Goal: Find specific page/section: Find specific page/section

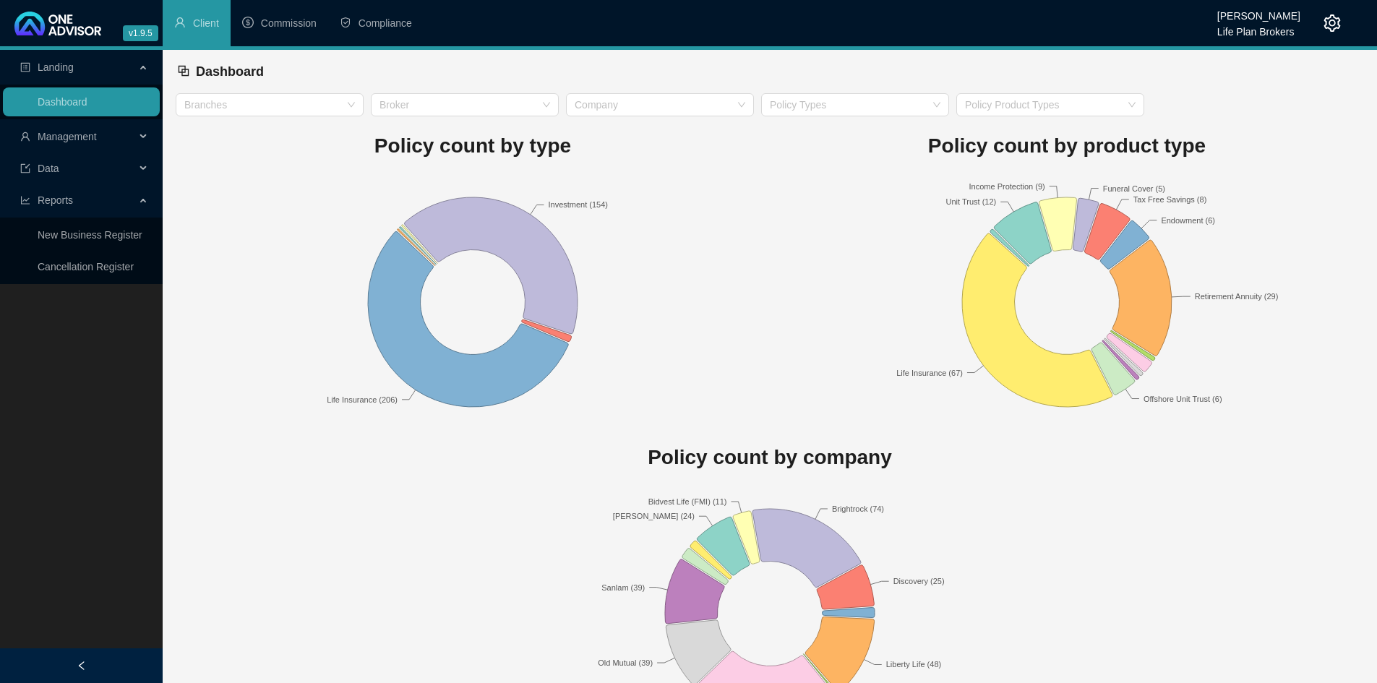
click at [141, 140] on div "Management" at bounding box center [81, 136] width 157 height 29
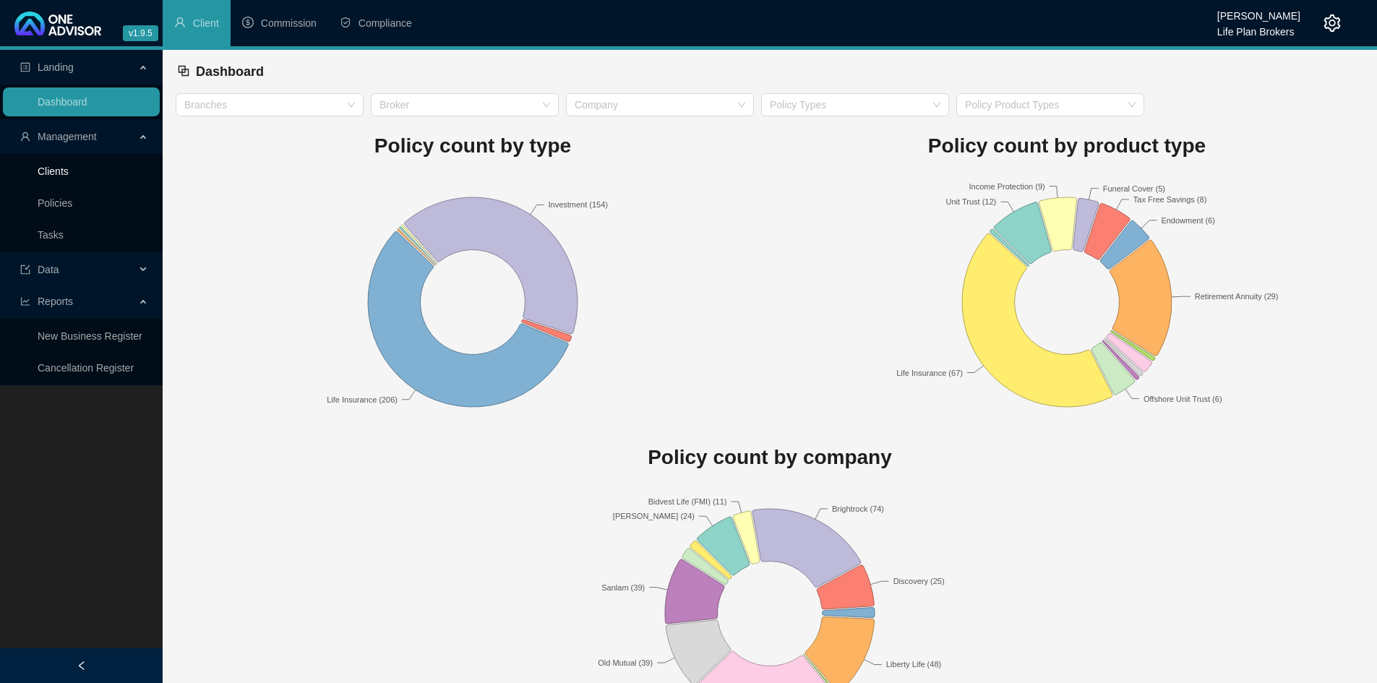
click at [69, 170] on link "Clients" at bounding box center [53, 172] width 31 height 12
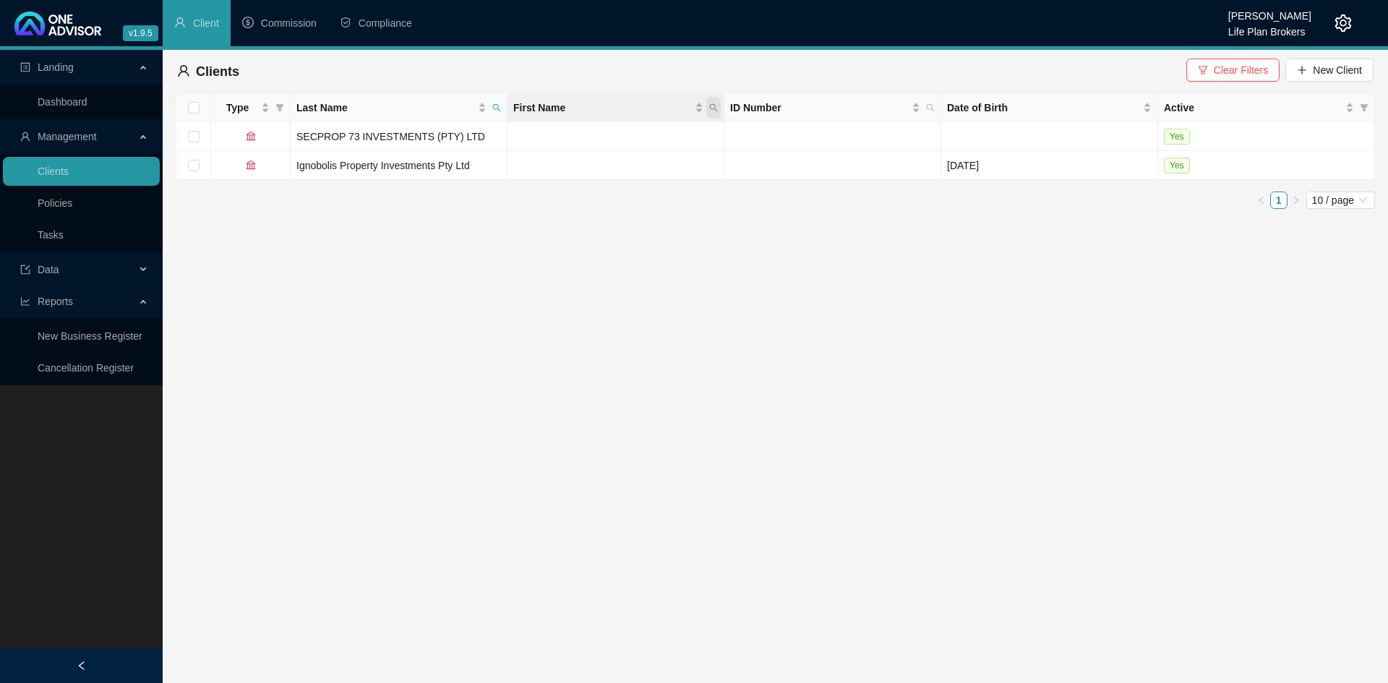
click at [713, 105] on icon "search" at bounding box center [713, 107] width 9 height 9
type input "[PERSON_NAME]"
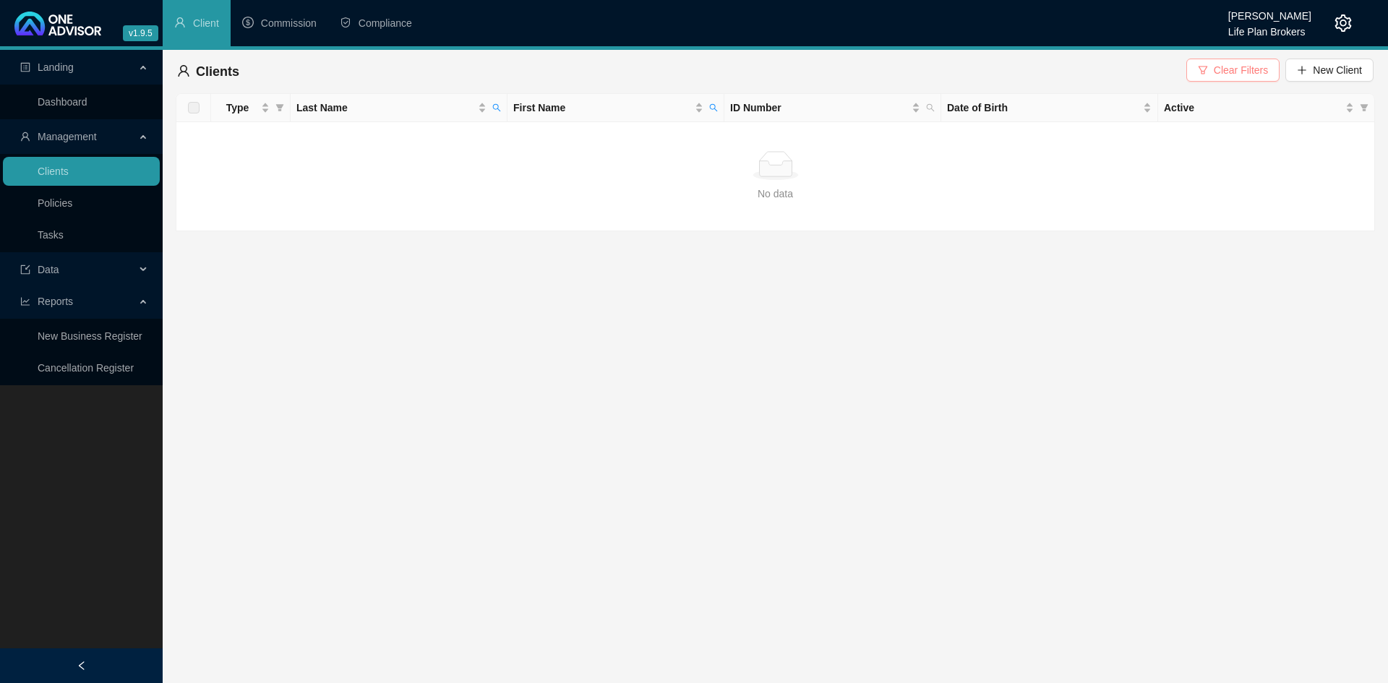
click at [1262, 72] on span "Clear Filters" at bounding box center [1241, 70] width 54 height 16
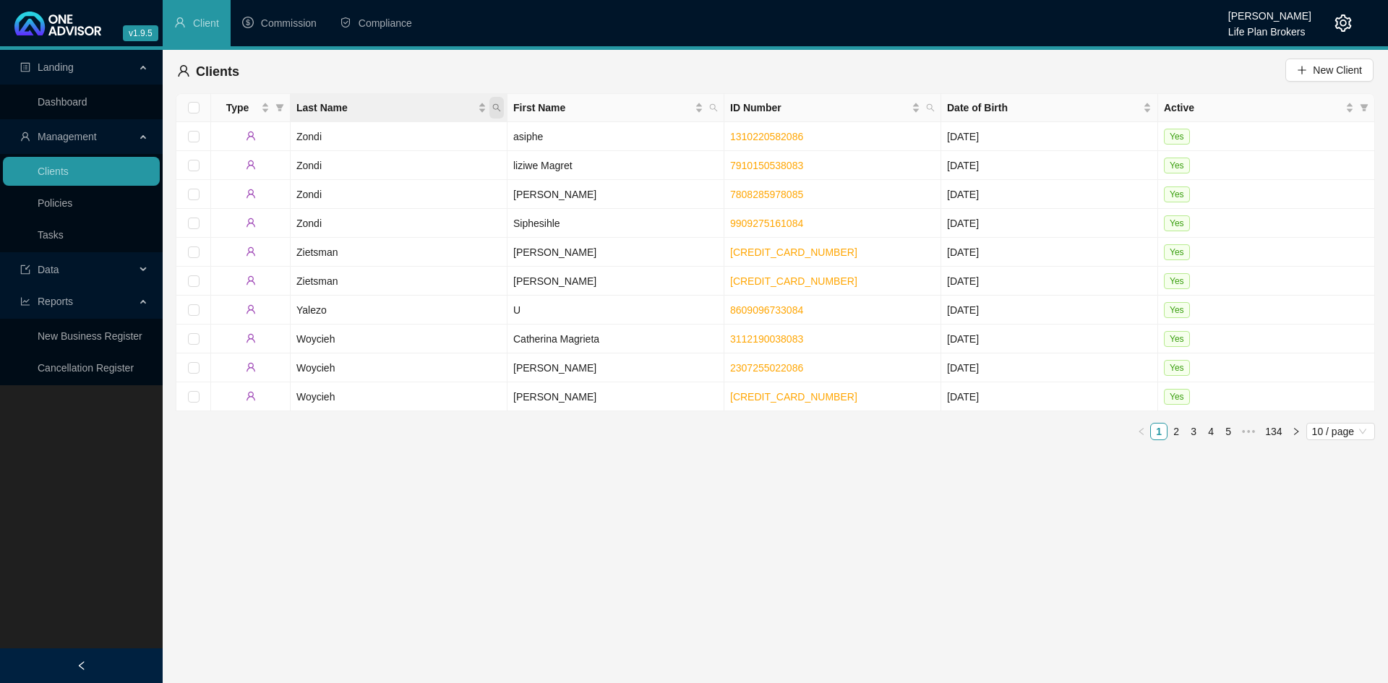
click at [497, 108] on icon "search" at bounding box center [496, 107] width 9 height 9
type input "[PERSON_NAME]"
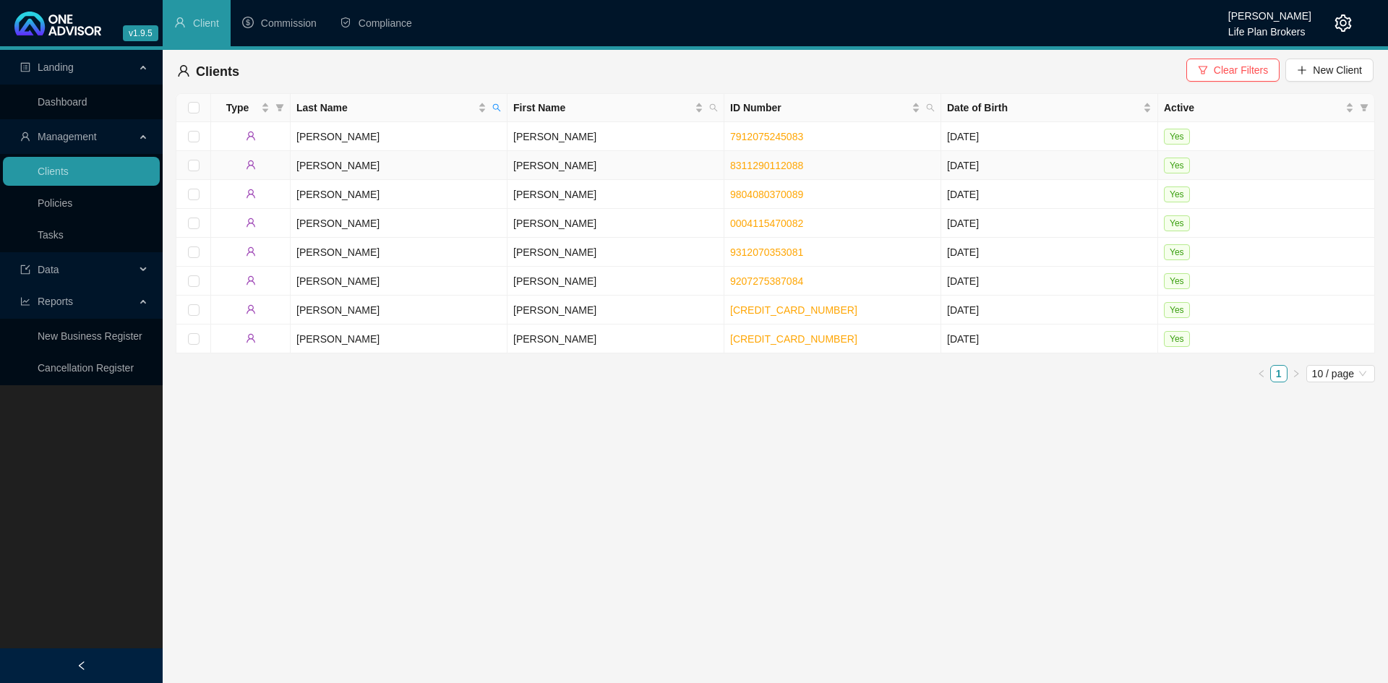
click at [520, 160] on td "[PERSON_NAME]" at bounding box center [615, 165] width 217 height 29
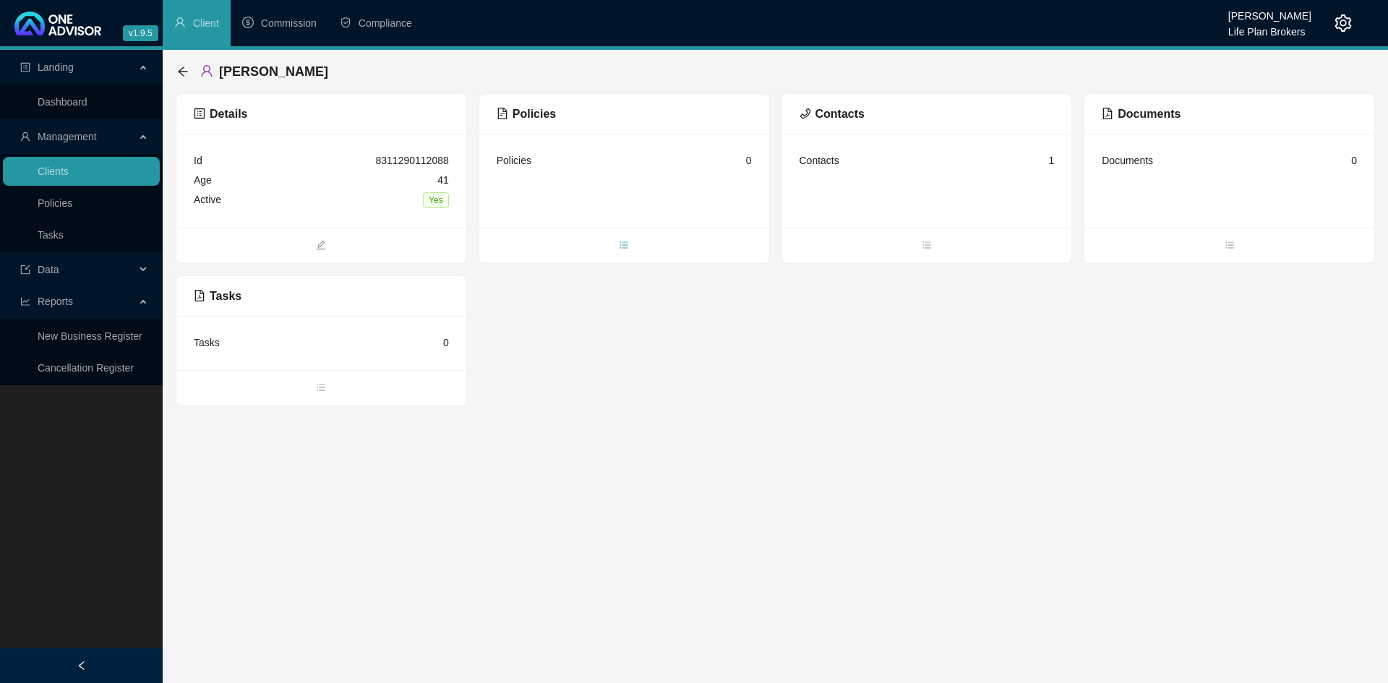
click at [625, 245] on icon "bars" at bounding box center [624, 245] width 10 height 10
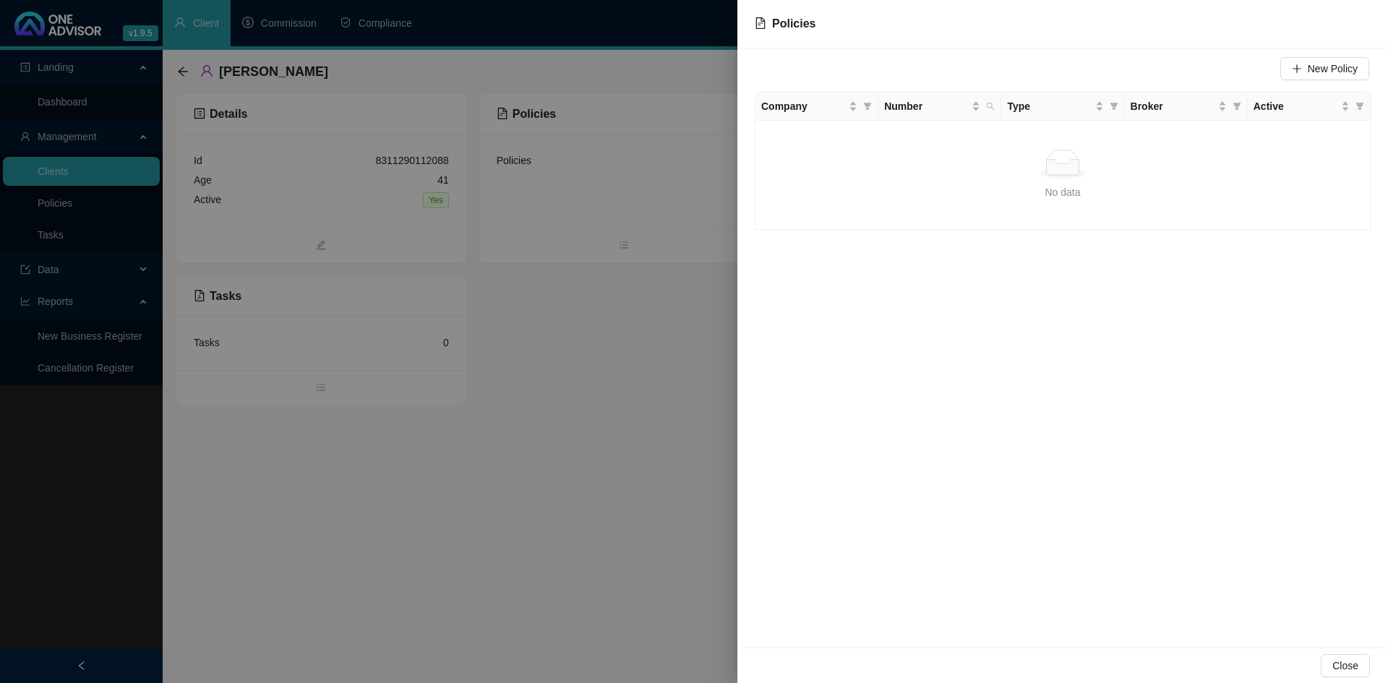
click at [625, 405] on div at bounding box center [694, 341] width 1388 height 683
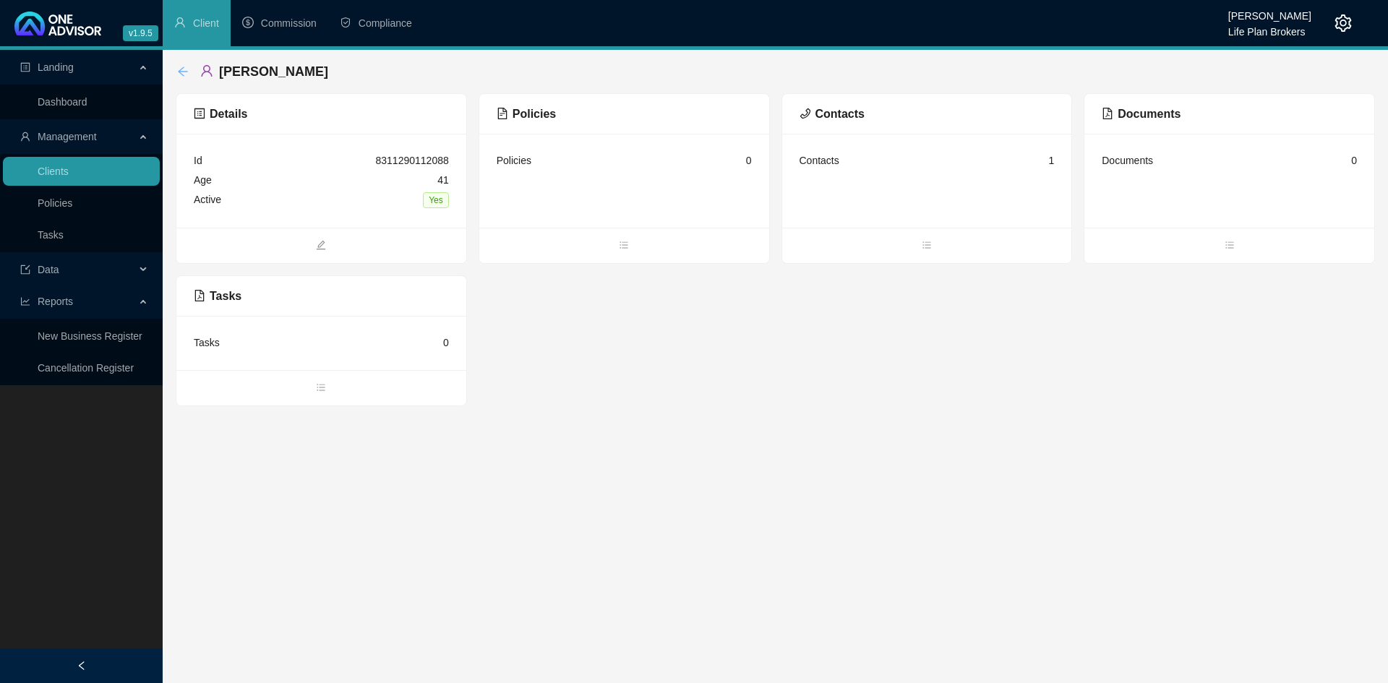
click at [181, 72] on icon "arrow-left" at bounding box center [183, 72] width 12 height 12
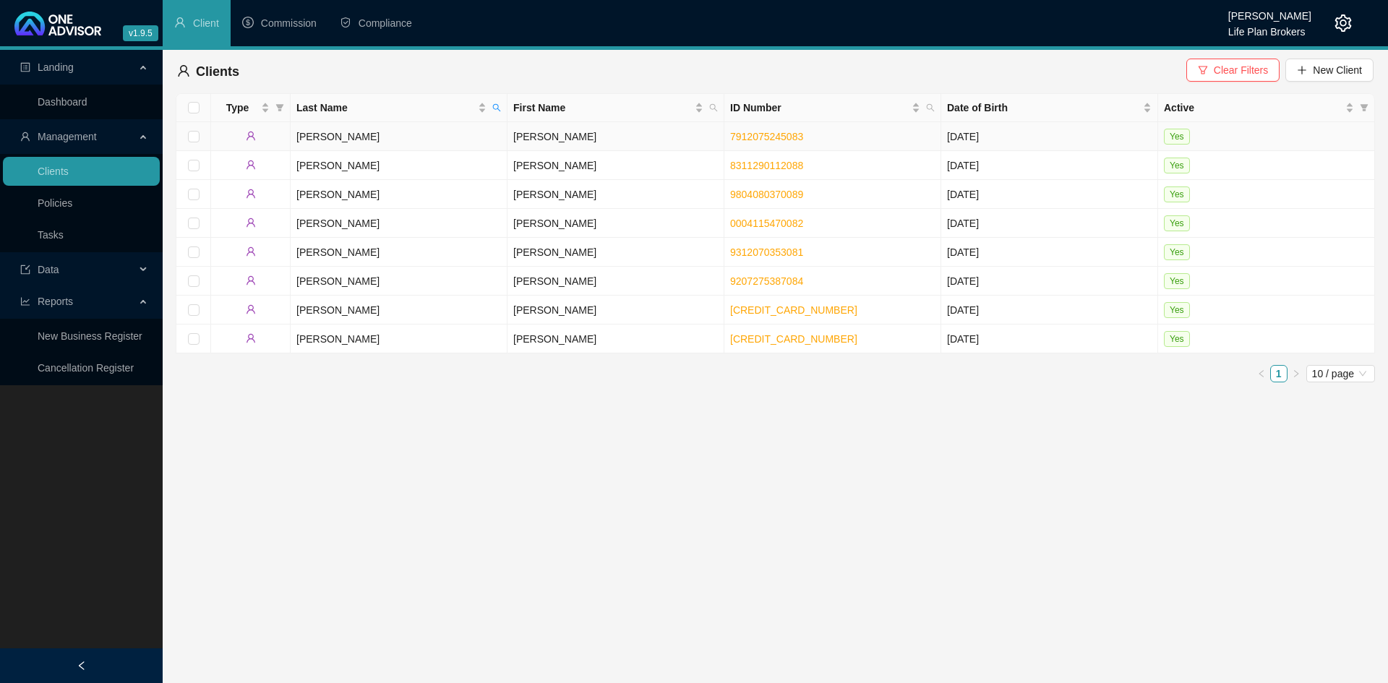
click at [566, 130] on td "[PERSON_NAME]" at bounding box center [615, 136] width 217 height 29
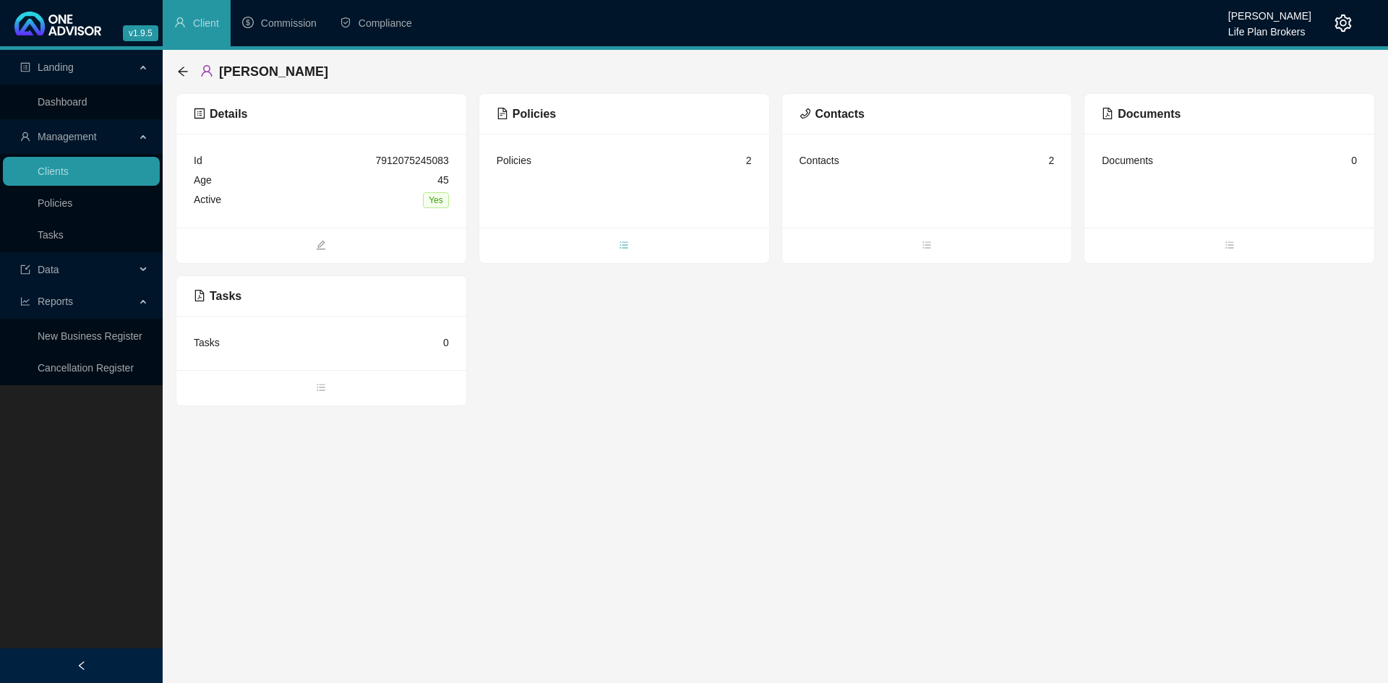
click at [625, 249] on icon "bars" at bounding box center [624, 245] width 10 height 10
